Goal: Navigation & Orientation: Go to known website

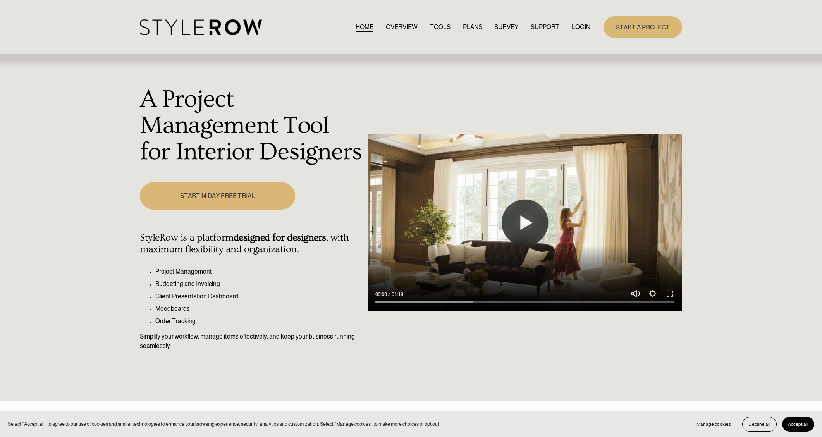
click at [578, 27] on link "LOGIN" at bounding box center [581, 27] width 19 height 10
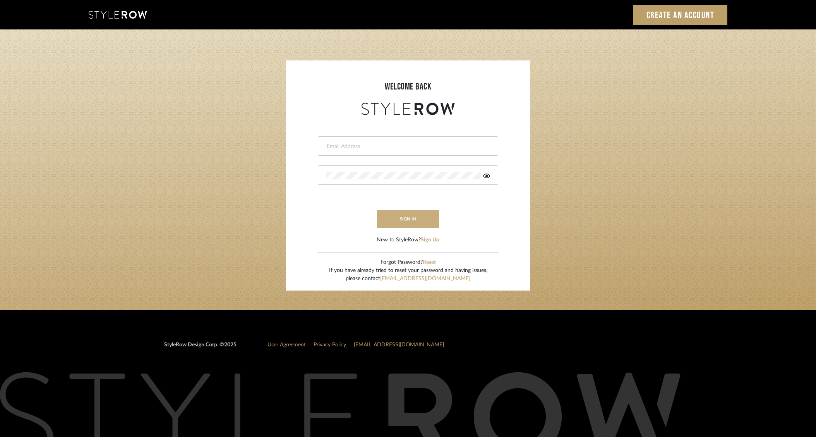
type input "dana.lewisrosedesign@gmail.com"
drag, startPoint x: 415, startPoint y: 216, endPoint x: 533, endPoint y: 201, distance: 119.0
click at [416, 215] on button "sign in" at bounding box center [408, 219] width 62 height 18
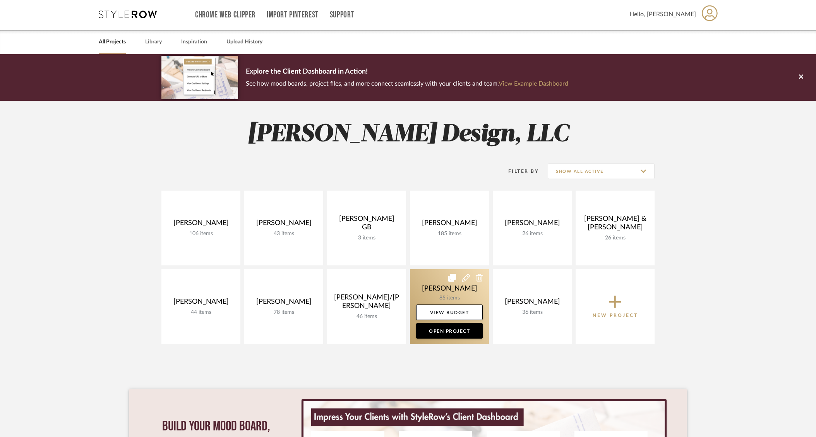
scroll to position [2, 0]
